Goal: Transaction & Acquisition: Purchase product/service

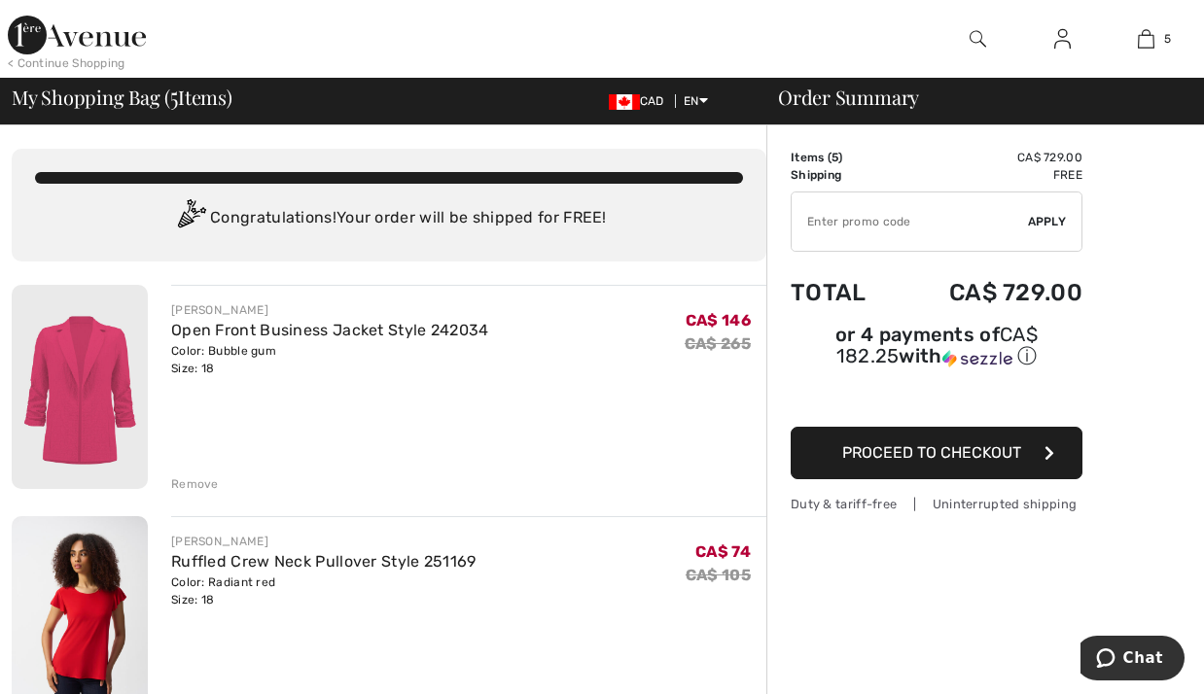
click at [193, 482] on div "Remove" at bounding box center [195, 484] width 48 height 18
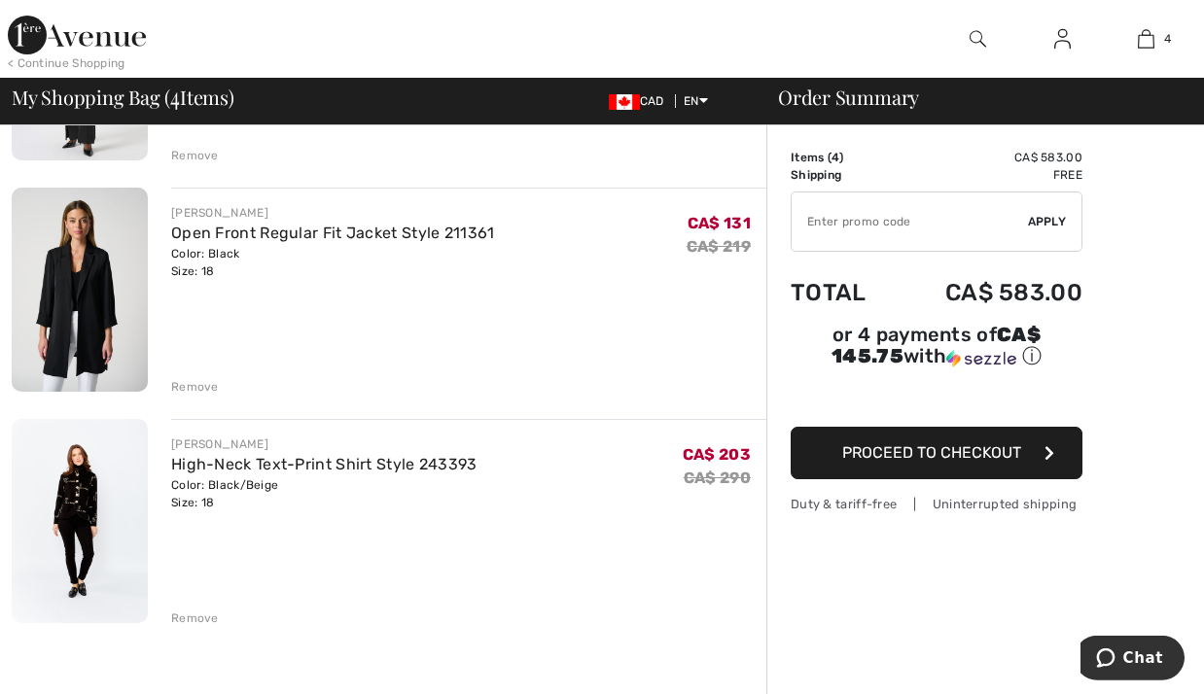
scroll to position [595, 0]
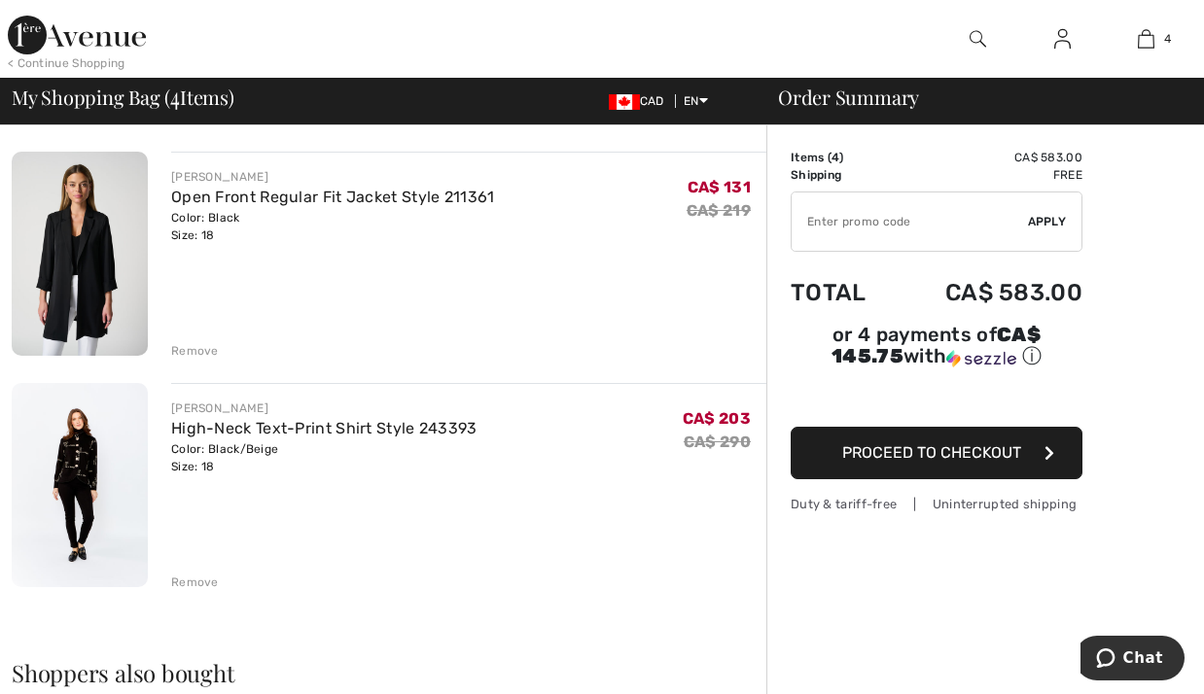
click at [177, 581] on div "Remove" at bounding box center [195, 583] width 48 height 18
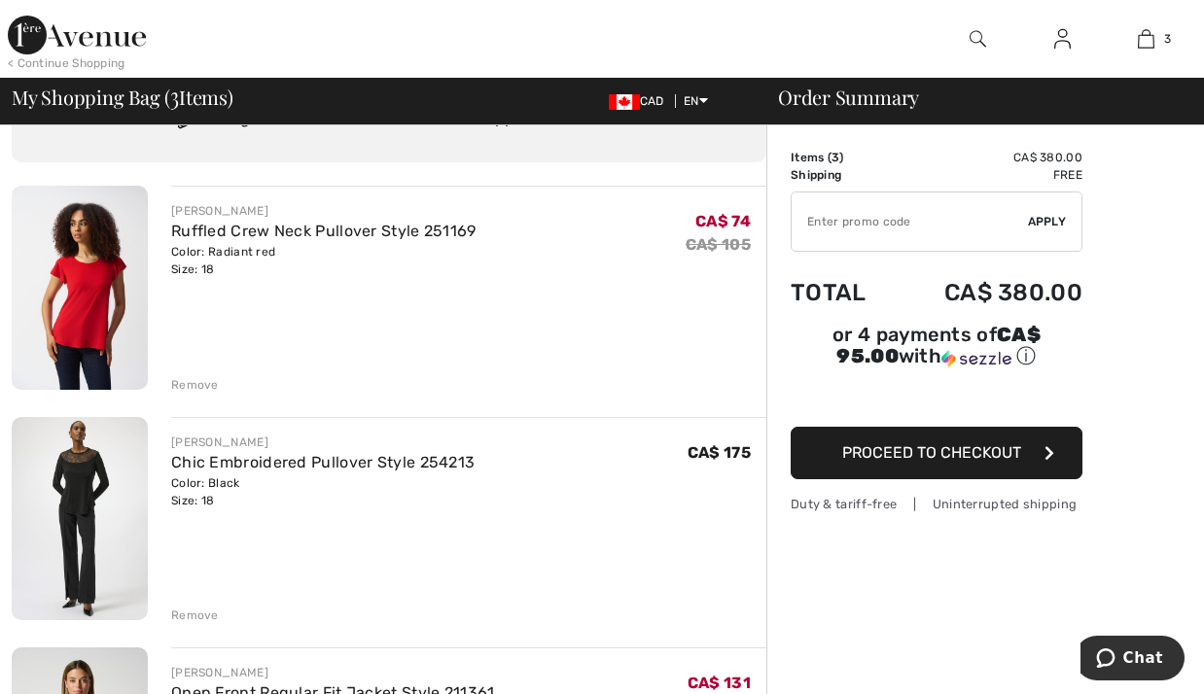
scroll to position [198, 0]
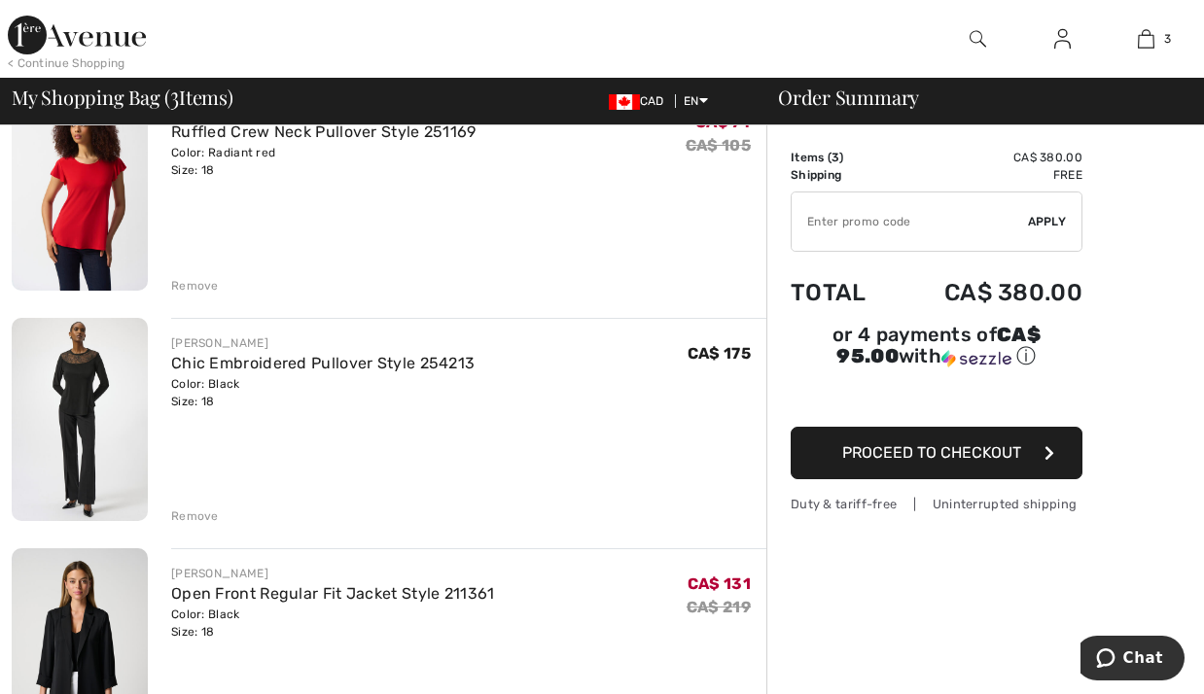
click at [194, 513] on div "Remove" at bounding box center [195, 517] width 48 height 18
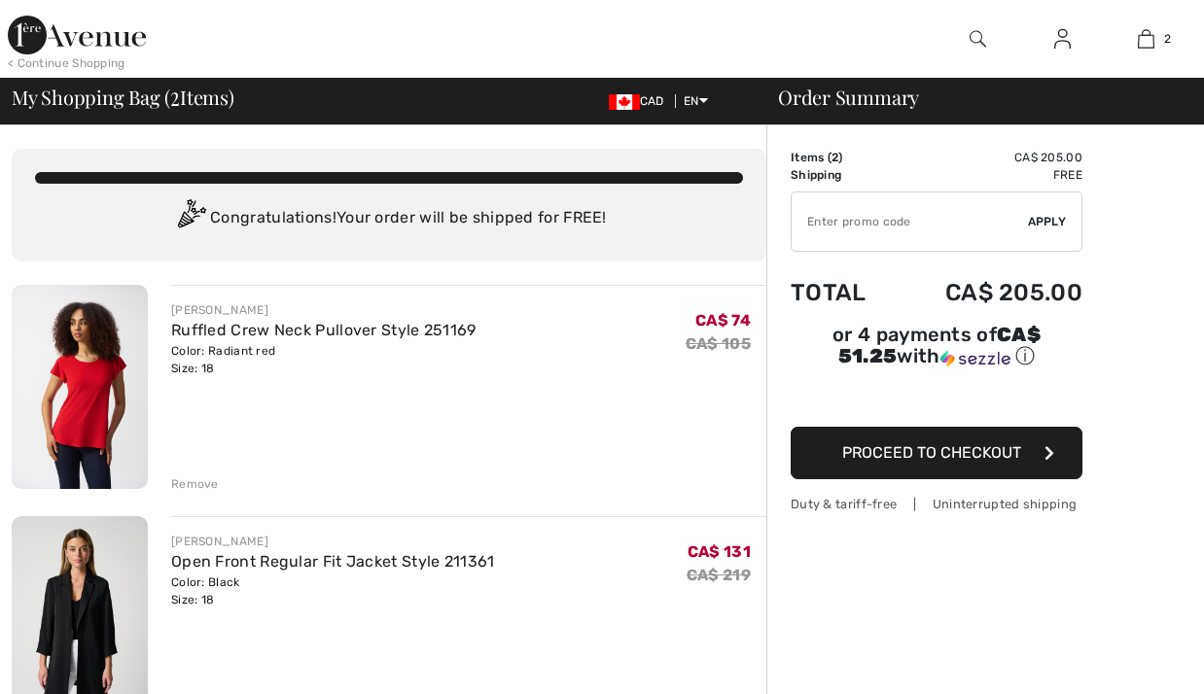
scroll to position [0, 0]
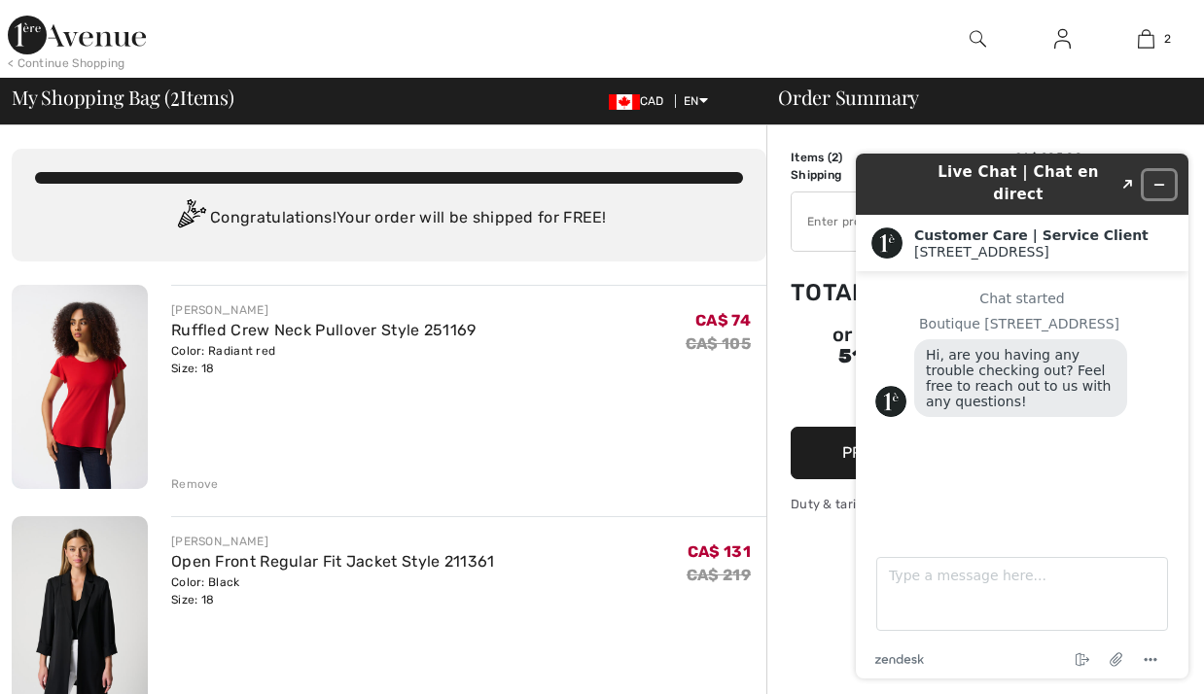
click at [1166, 180] on button "Minimize widget" at bounding box center [1159, 184] width 31 height 27
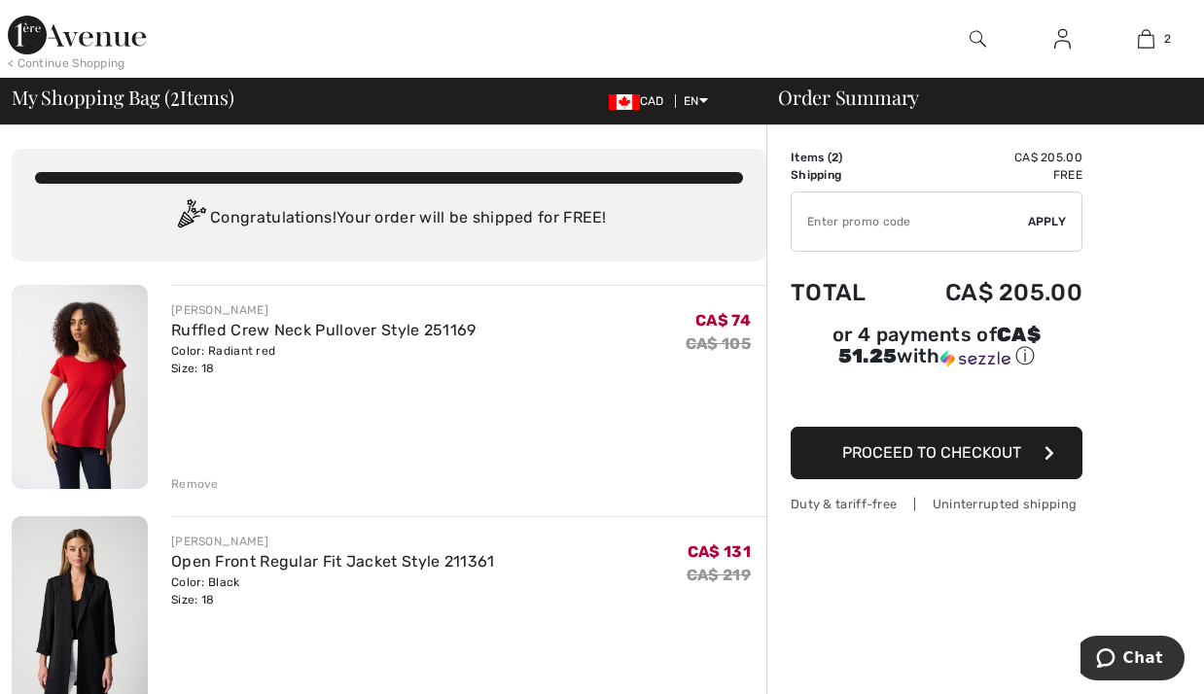
click at [917, 228] on input "TEXT" at bounding box center [910, 222] width 236 height 58
type input "GC005044791"
click at [1043, 229] on span "Apply" at bounding box center [1047, 222] width 39 height 18
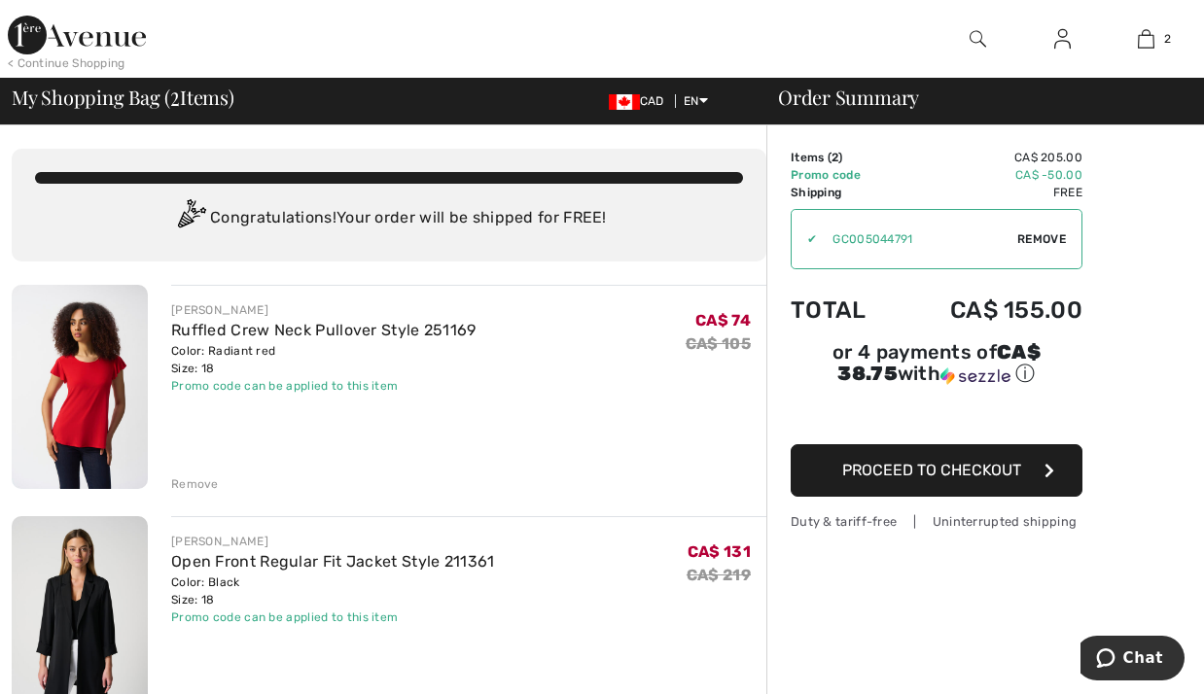
click at [977, 488] on button "Proceed to Checkout" at bounding box center [937, 470] width 292 height 53
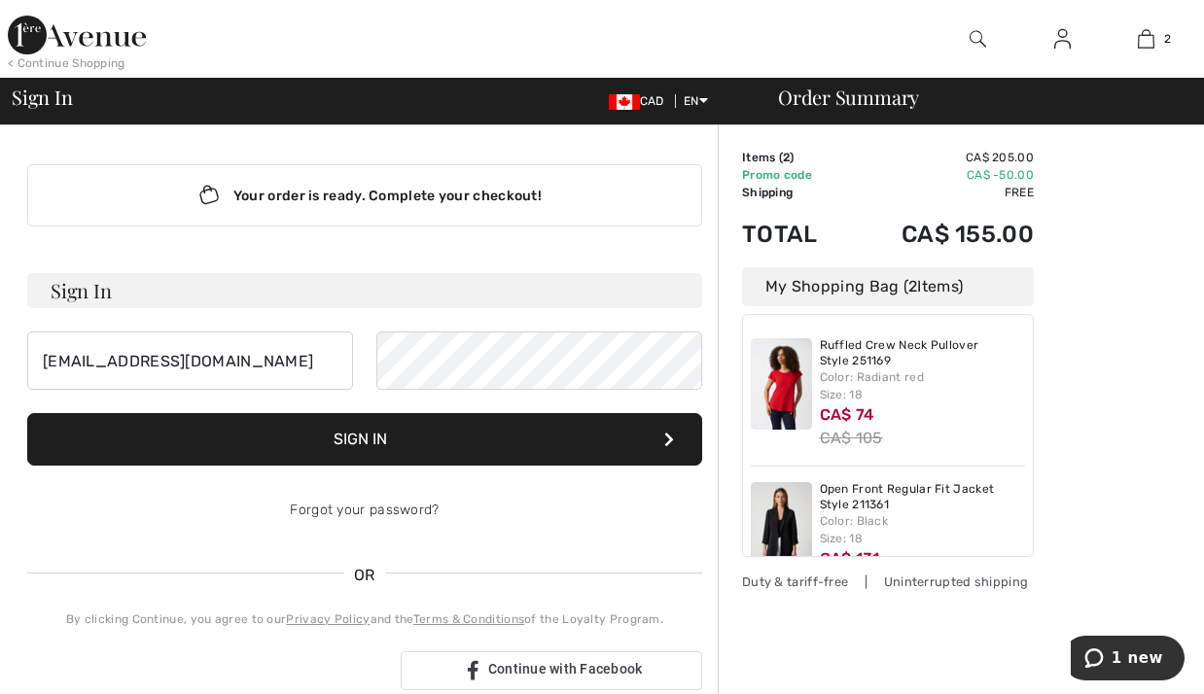
click at [418, 448] on button "Sign In" at bounding box center [364, 439] width 675 height 53
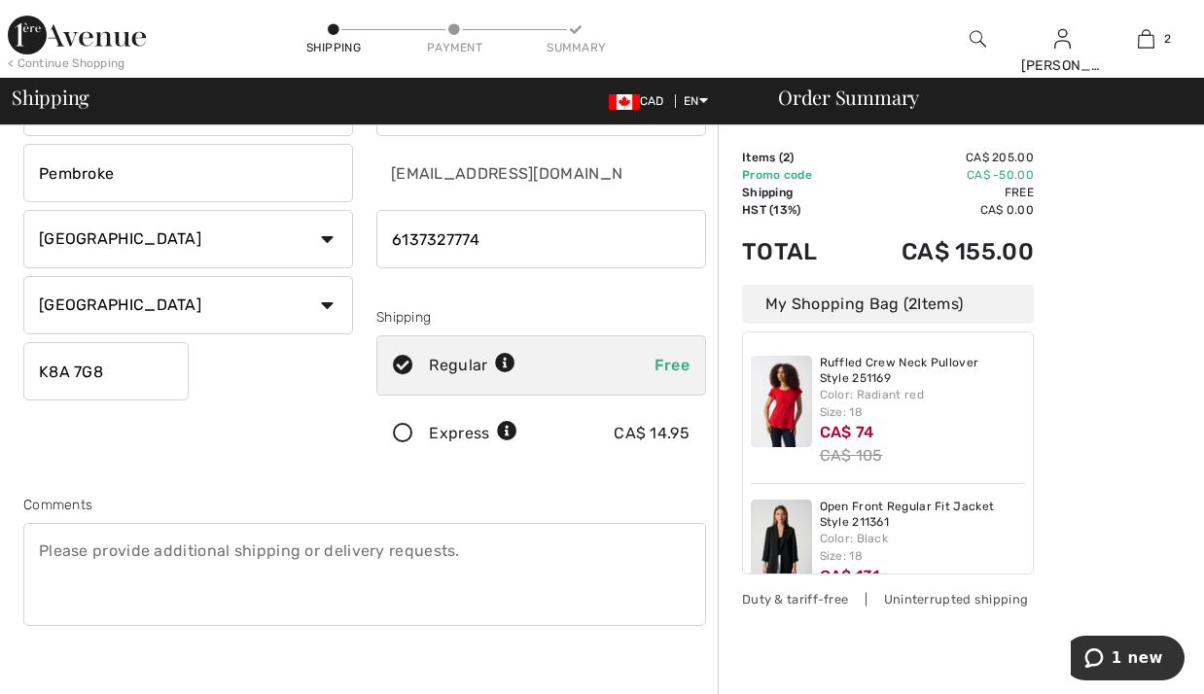
scroll to position [298, 0]
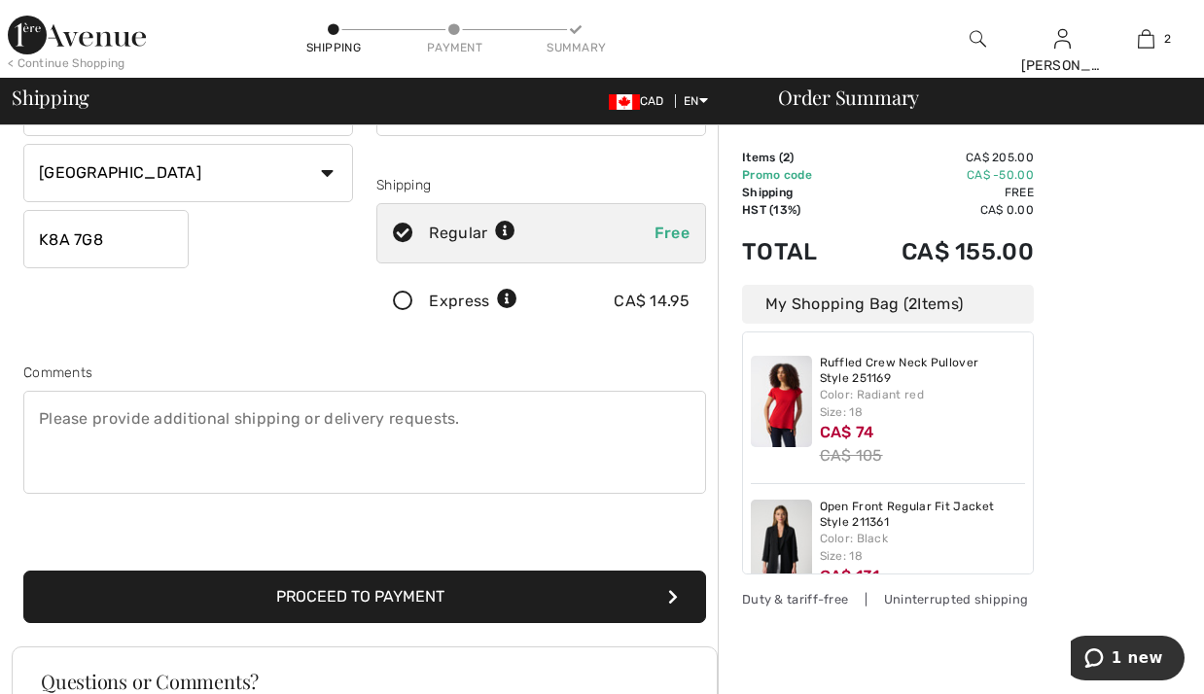
click at [456, 608] on button "Proceed to Payment" at bounding box center [364, 597] width 683 height 53
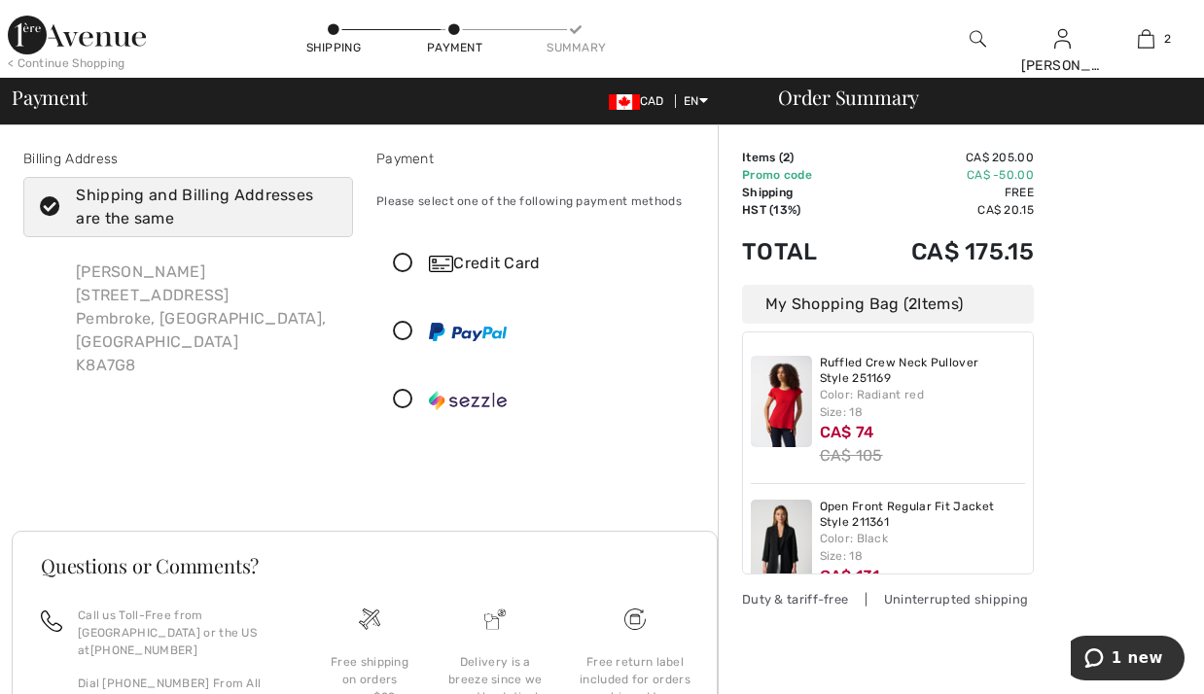
click at [511, 264] on div "Credit Card" at bounding box center [561, 263] width 264 height 23
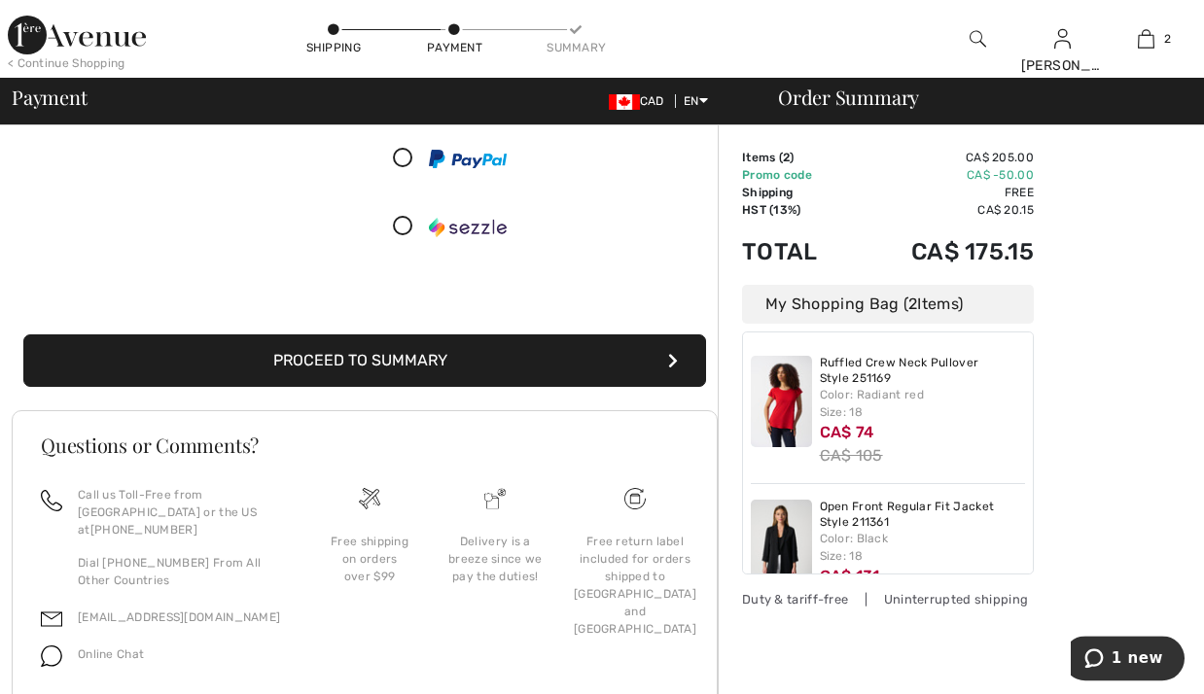
scroll to position [397, 0]
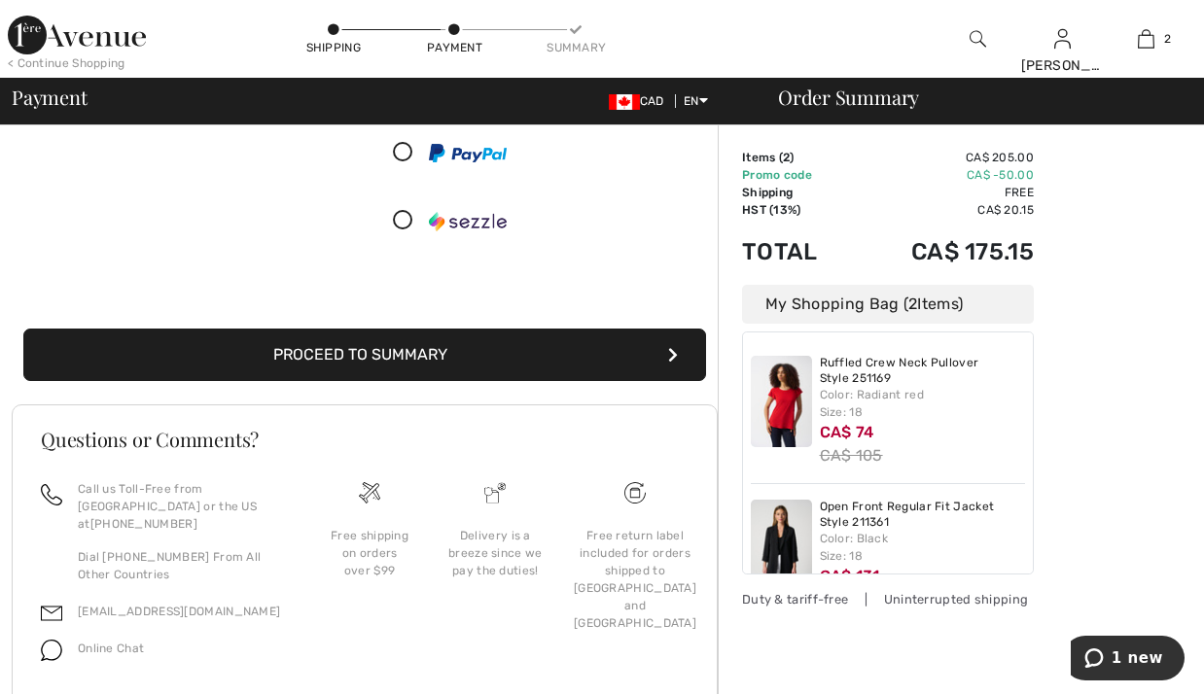
click at [439, 363] on button "Proceed to Summary" at bounding box center [364, 355] width 683 height 53
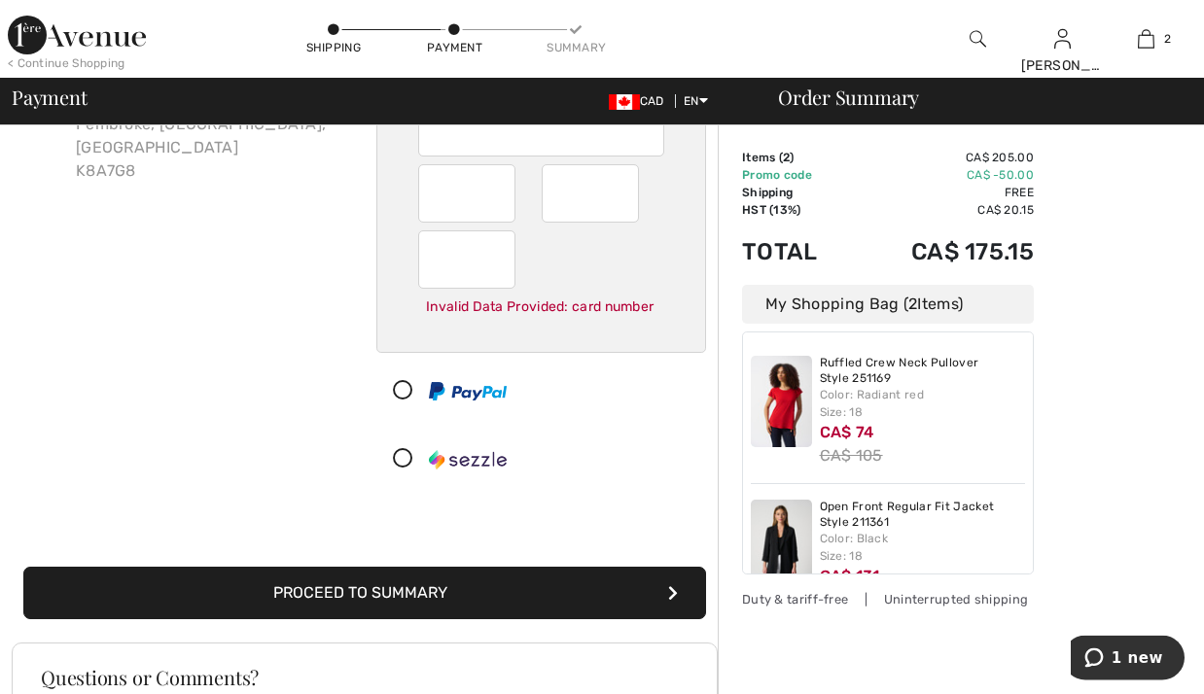
scroll to position [375, 0]
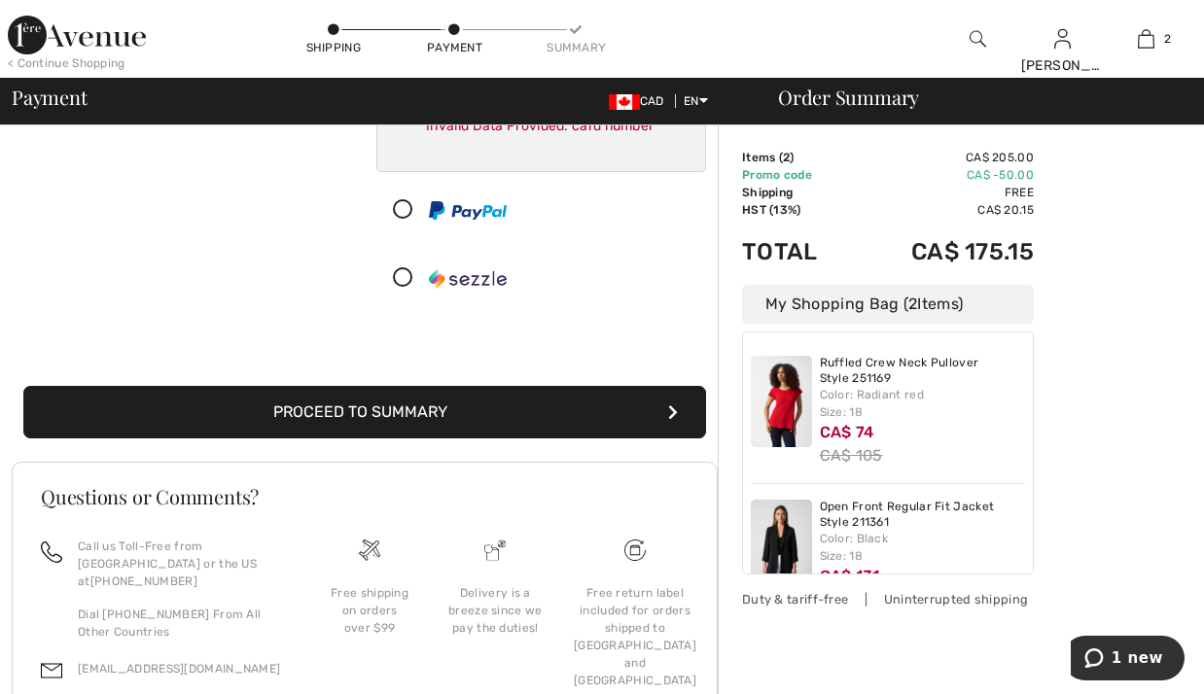
click at [521, 439] on button "Proceed to Summary" at bounding box center [364, 412] width 683 height 53
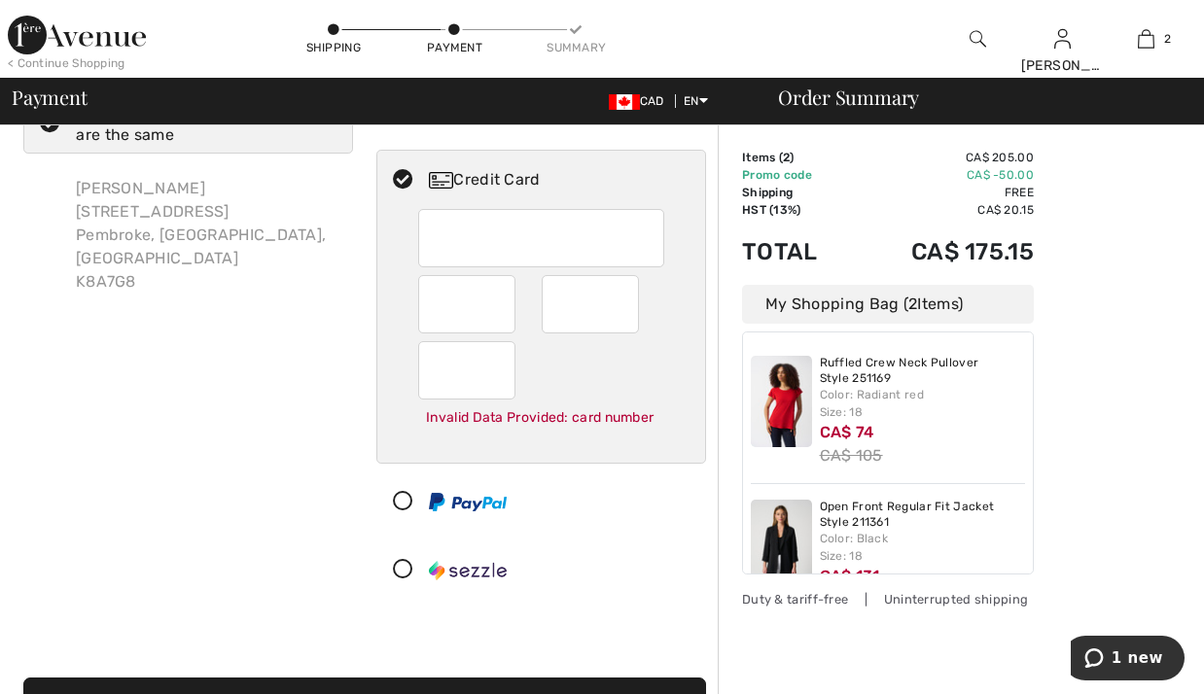
scroll to position [78, 0]
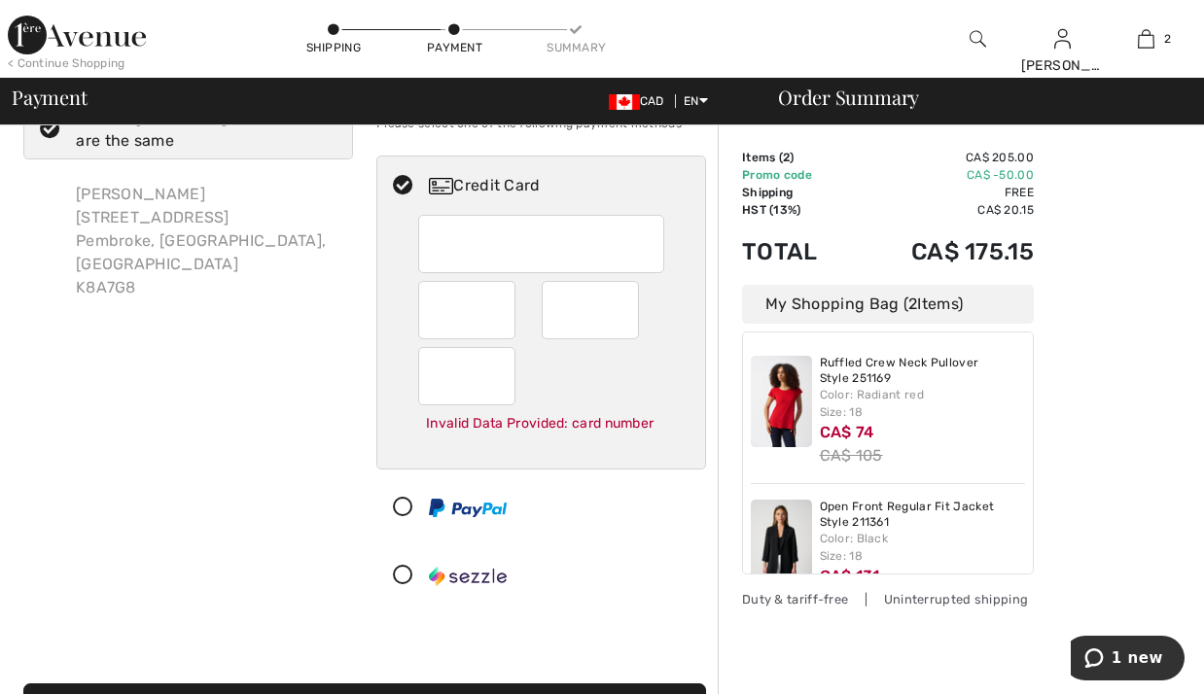
click at [359, 412] on div "Billing Address Shipping and Billing Addresses are the same Jennifer Layman 211…" at bounding box center [188, 342] width 353 height 543
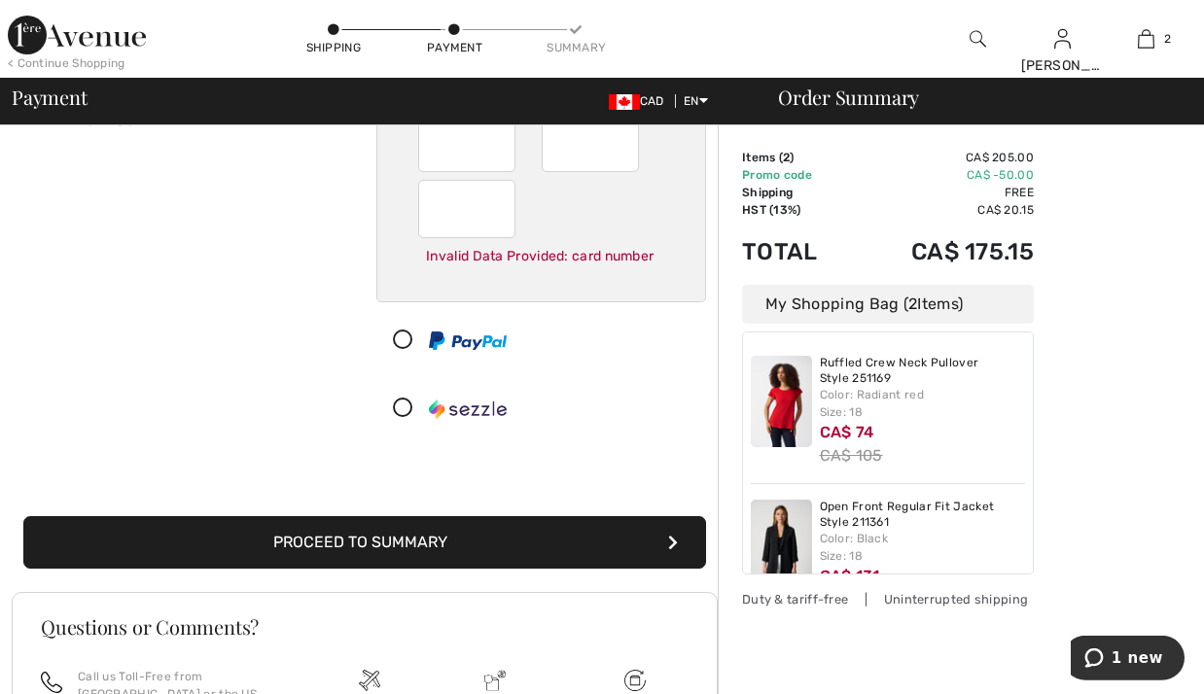
scroll to position [276, 0]
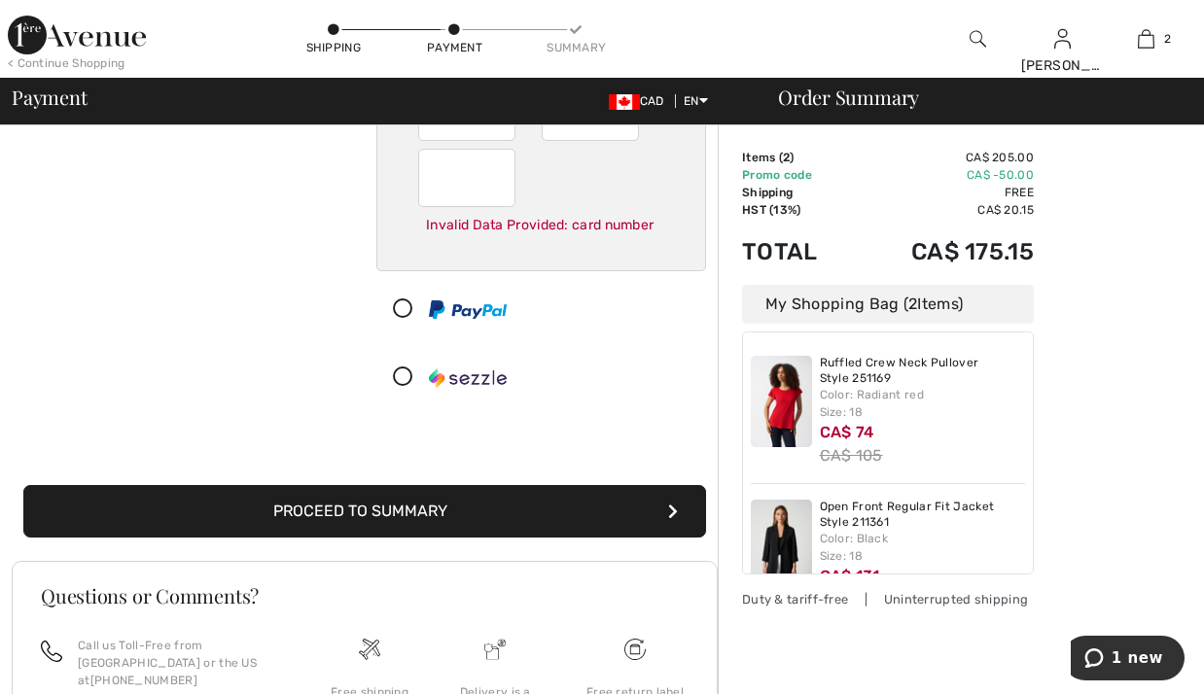
click at [556, 528] on button "Proceed to Summary" at bounding box center [364, 511] width 683 height 53
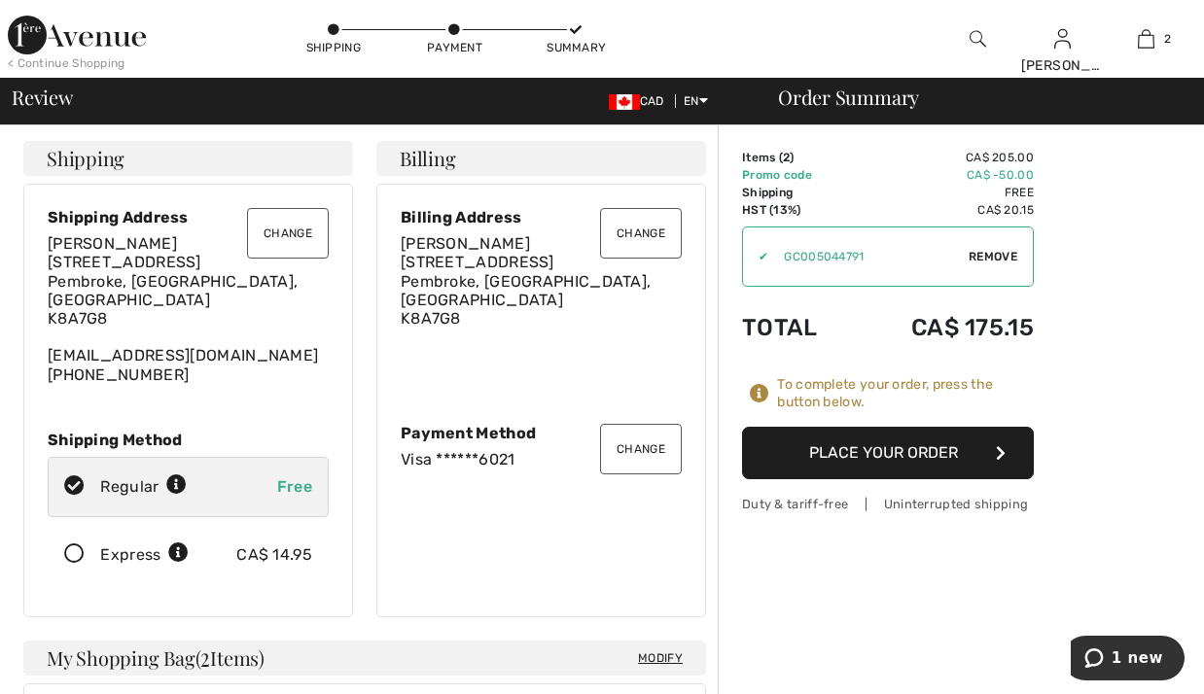
click at [898, 447] on button "Place Your Order" at bounding box center [888, 453] width 292 height 53
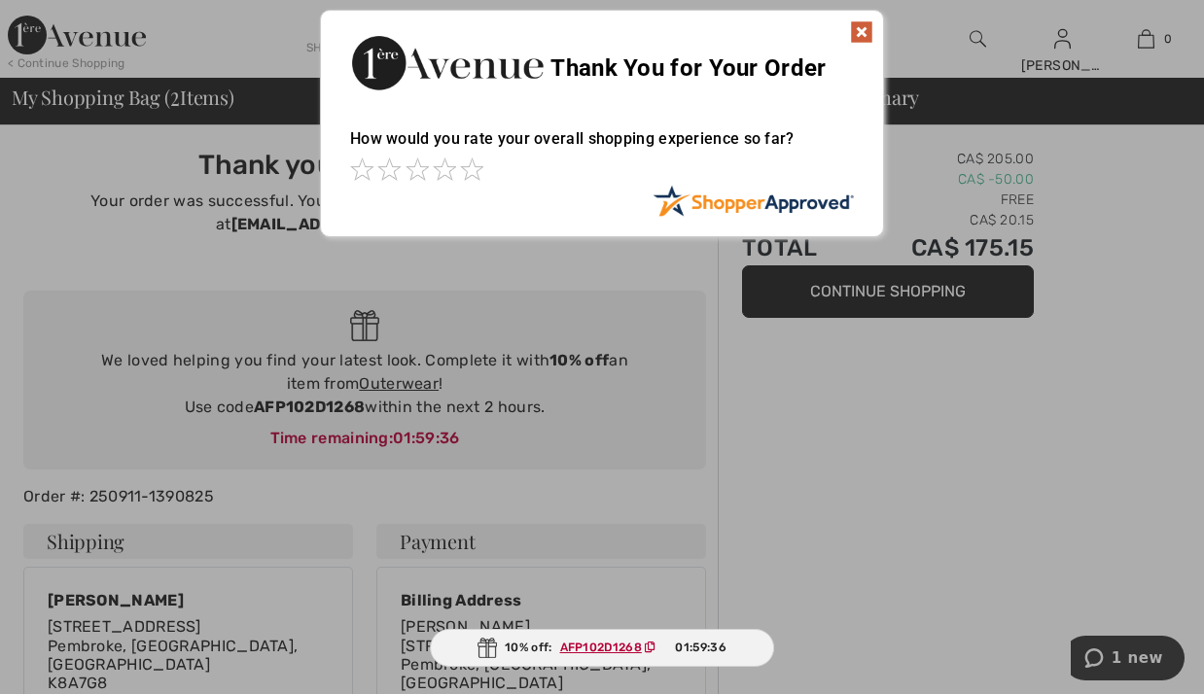
click at [862, 33] on img at bounding box center [861, 31] width 23 height 23
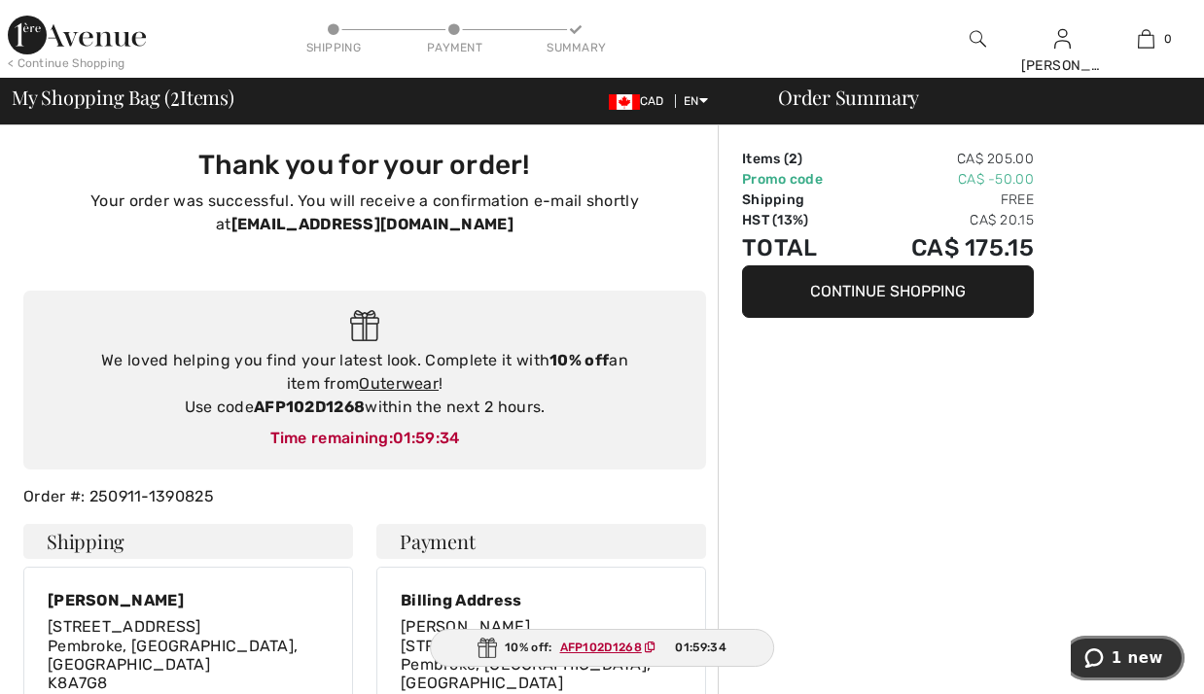
click at [1128, 654] on span "1 new" at bounding box center [1137, 659] width 52 height 18
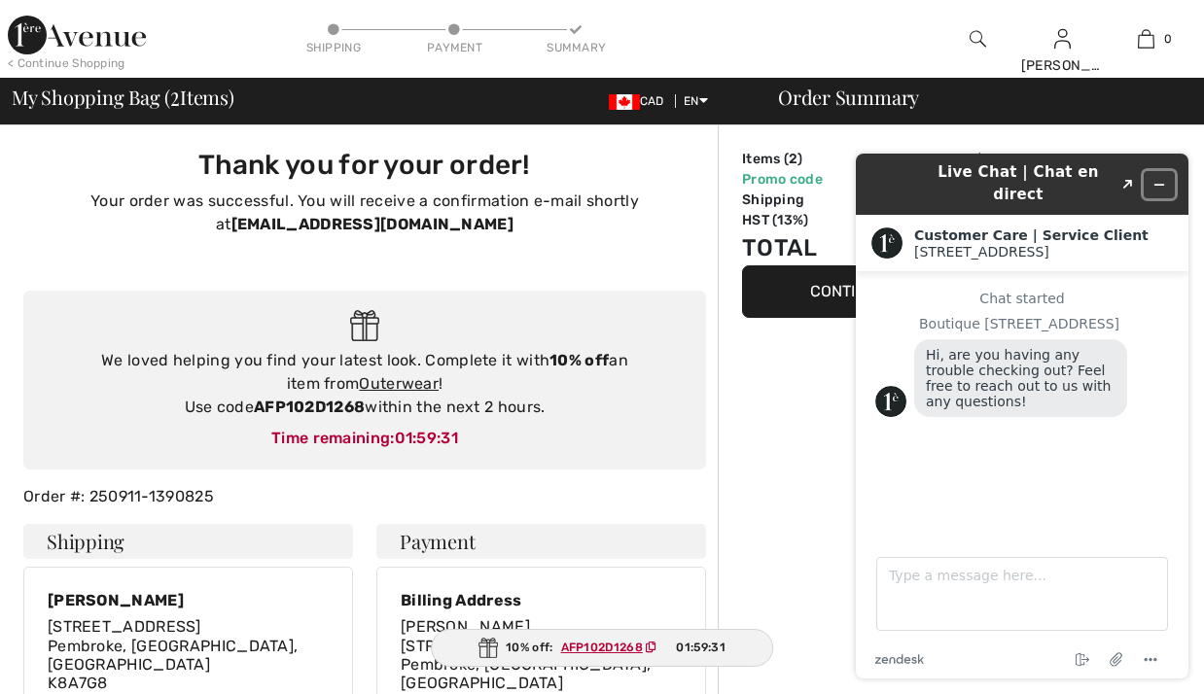
click at [1160, 178] on icon "Minimize widget" at bounding box center [1159, 185] width 14 height 14
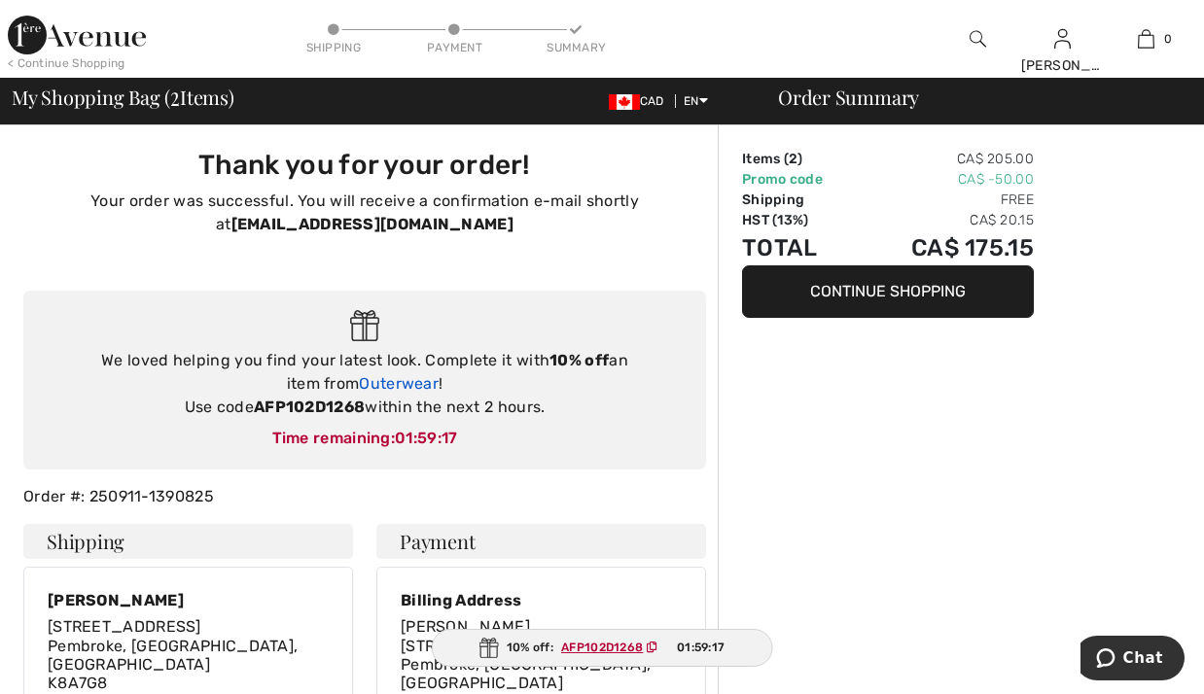
click at [359, 388] on link "Outerwear" at bounding box center [399, 383] width 80 height 18
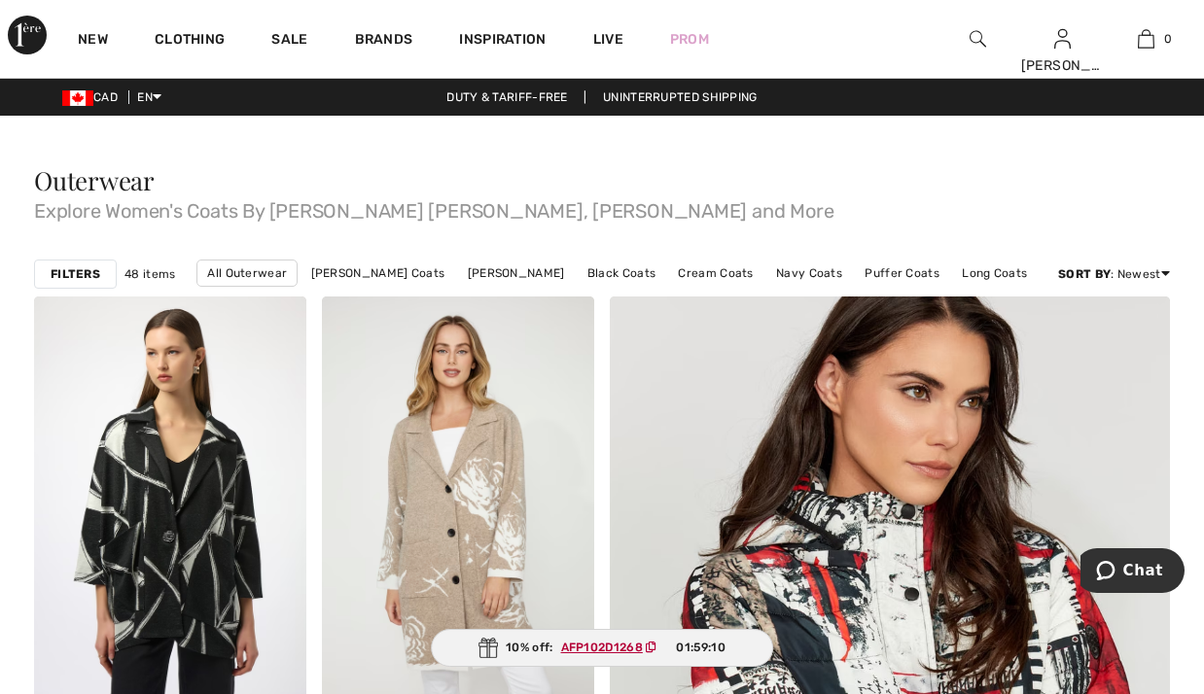
click at [64, 278] on strong "Filters" at bounding box center [76, 274] width 50 height 18
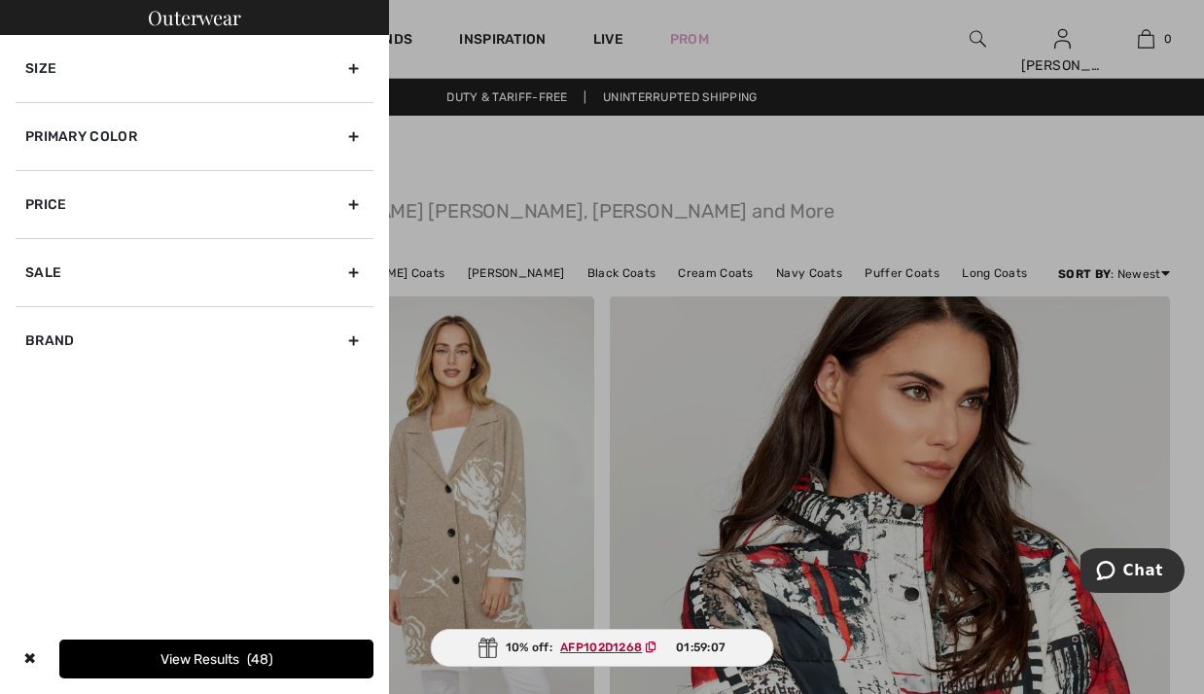
click at [351, 71] on div "Size" at bounding box center [195, 68] width 358 height 67
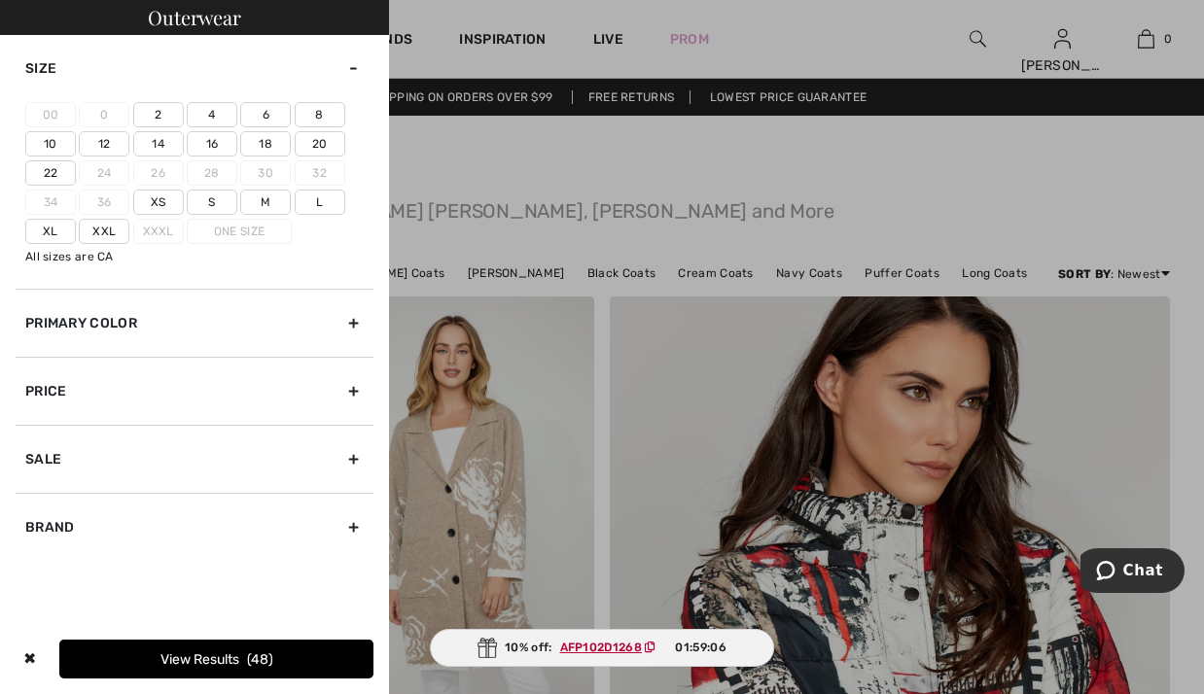
click at [263, 148] on label "18" at bounding box center [265, 143] width 51 height 25
click at [0, 0] on input"] "18" at bounding box center [0, 0] width 0 height 0
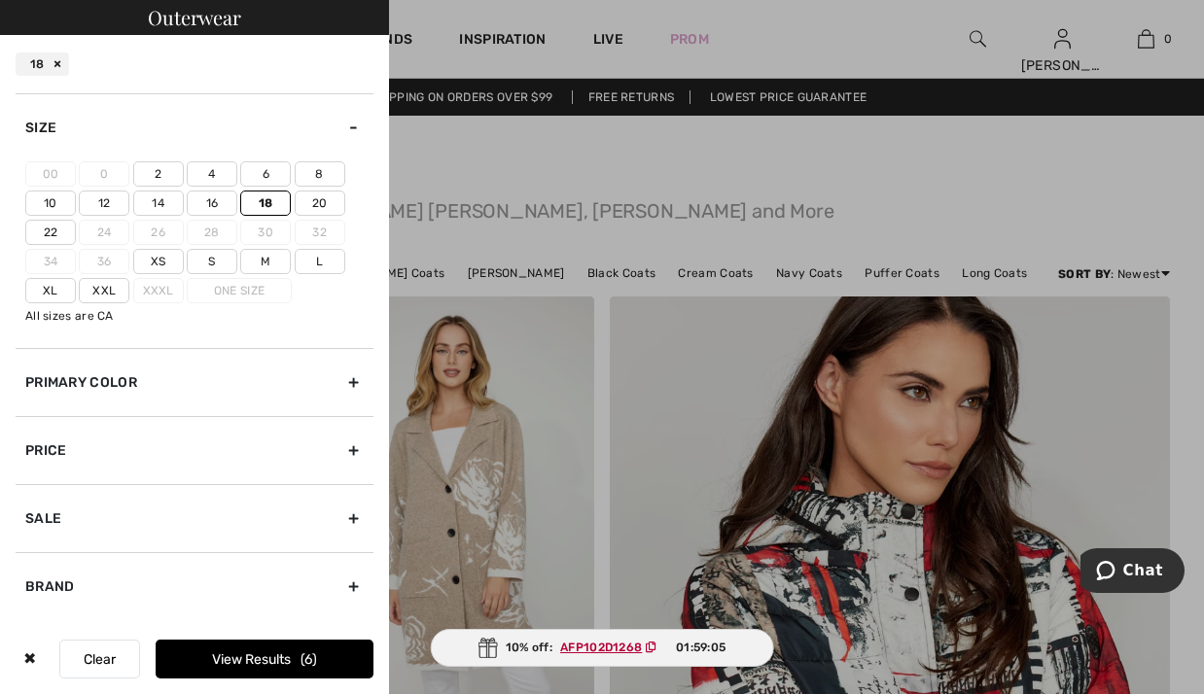
click at [249, 668] on button "View Results 6" at bounding box center [265, 659] width 218 height 39
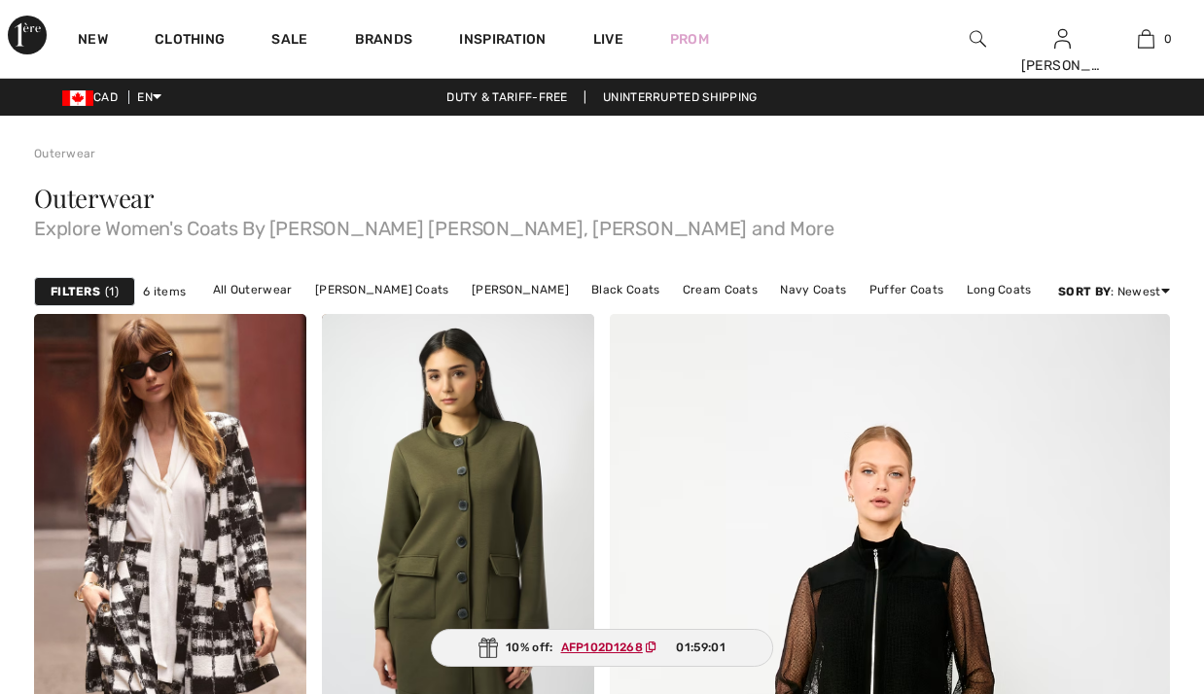
checkbox input "true"
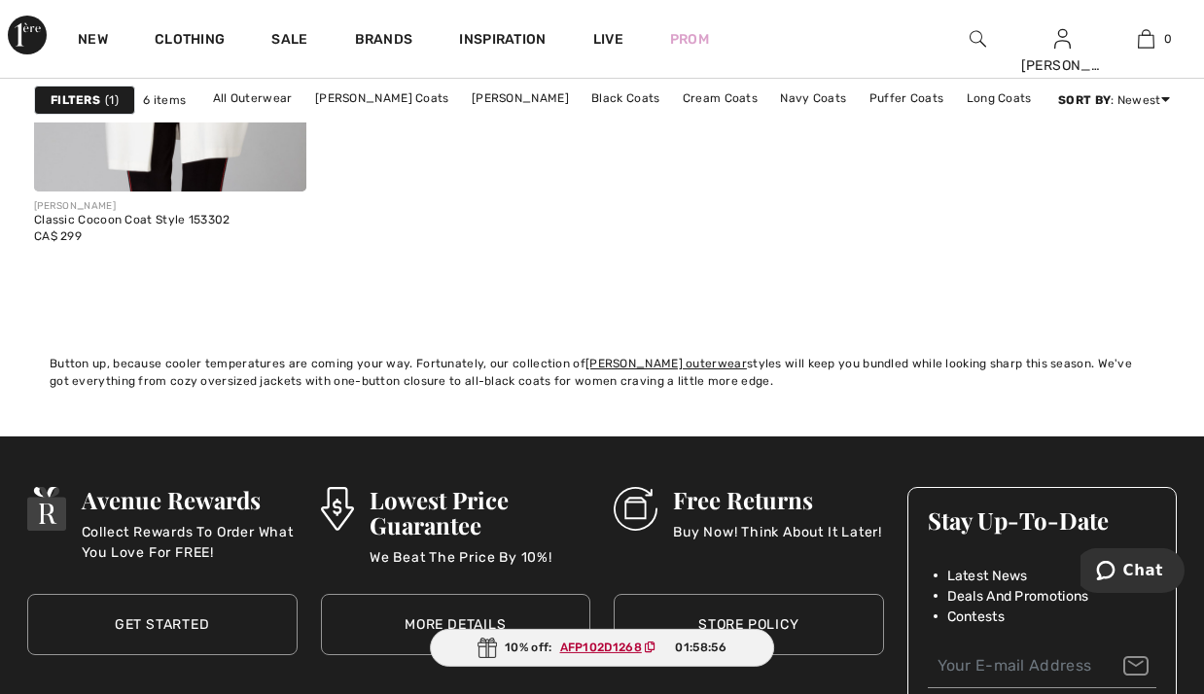
scroll to position [1587, 0]
